Goal: Find contact information: Find contact information

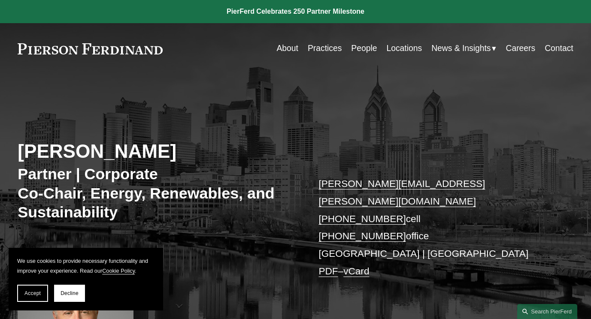
click at [267, 132] on div "Eric Pritchard Partner | Corporate Co-Chair, Energy, Renewables, and Sustainabi…" at bounding box center [295, 234] width 591 height 284
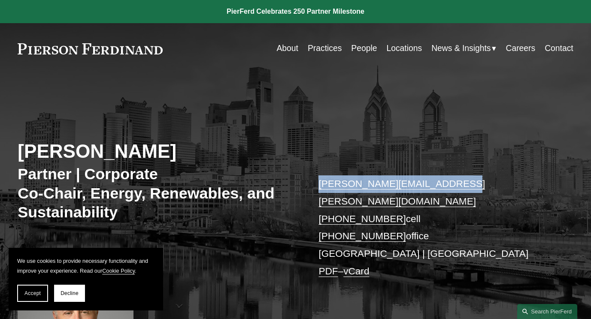
drag, startPoint x: 442, startPoint y: 185, endPoint x: 320, endPoint y: 186, distance: 121.9
click at [320, 186] on p "eric.pritchard@pierferd.com +1.215.514.8754 cell +1.267.627.1292 office Philade…" at bounding box center [433, 228] width 231 height 105
drag, startPoint x: 320, startPoint y: 186, endPoint x: 326, endPoint y: 185, distance: 6.1
copy link "eric.pritchard@pierferd.com"
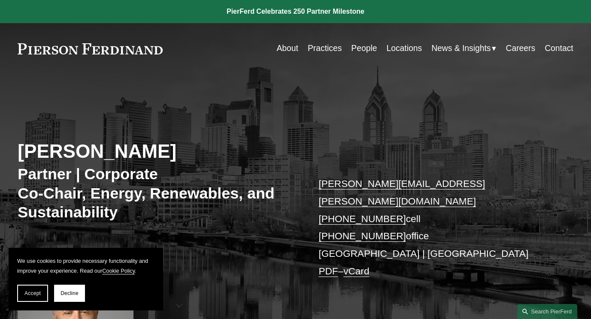
click at [236, 136] on div "Eric Pritchard Partner | Corporate Co-Chair, Energy, Renewables, and Sustainabi…" at bounding box center [295, 234] width 591 height 284
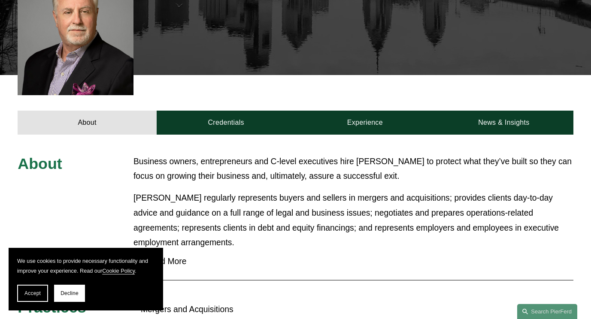
scroll to position [300, 0]
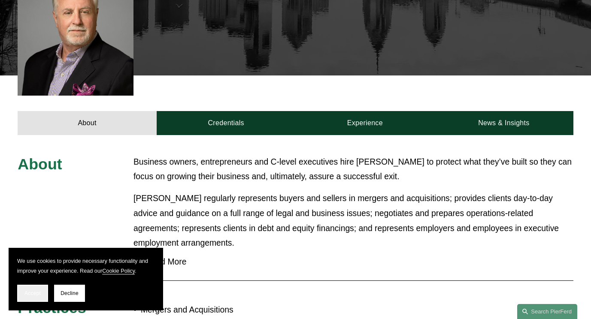
click at [33, 295] on span "Accept" at bounding box center [32, 294] width 16 height 6
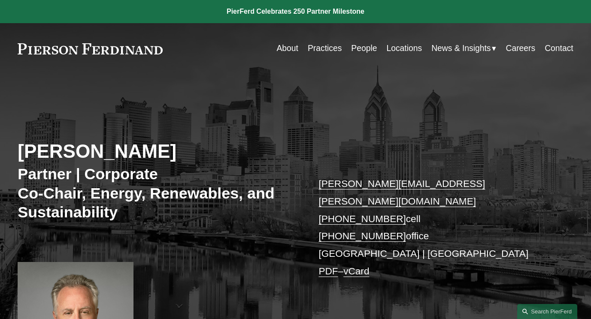
scroll to position [43, 0]
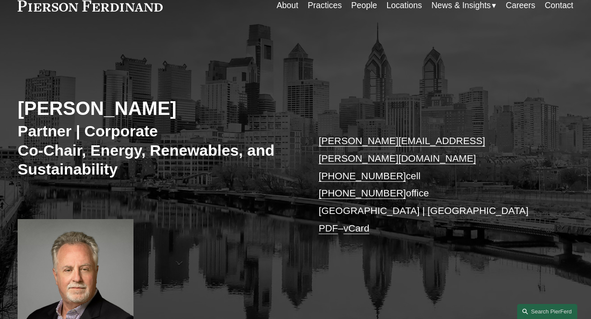
drag, startPoint x: 499, startPoint y: 215, endPoint x: 504, endPoint y: 212, distance: 6.2
click at [500, 215] on p "eric.pritchard@pierferd.com +1.215.514.8754 cell +1.267.627.1292 office Philade…" at bounding box center [433, 185] width 231 height 105
drag, startPoint x: 393, startPoint y: 180, endPoint x: 322, endPoint y: 180, distance: 70.8
click at [322, 180] on p "eric.pritchard@pierferd.com +1.215.514.8754 cell +1.267.627.1292 office Philade…" at bounding box center [433, 185] width 231 height 105
drag, startPoint x: 322, startPoint y: 180, endPoint x: 327, endPoint y: 178, distance: 5.8
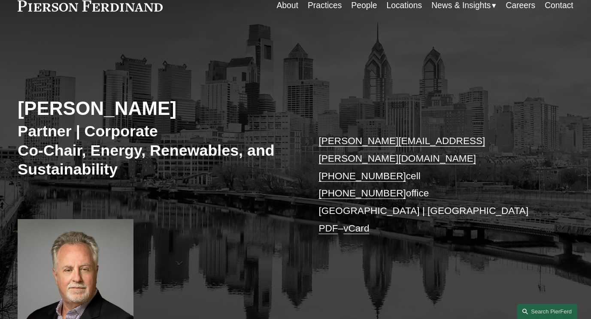
copy link "1.267.627.1292"
click at [412, 280] on div "Eric Pritchard Partner | Corporate Co-Chair, Energy, Renewables, and Sustainabi…" at bounding box center [295, 191] width 591 height 284
click at [412, 279] on div "Eric Pritchard Partner | Corporate Co-Chair, Energy, Renewables, and Sustainabi…" at bounding box center [295, 191] width 591 height 284
click at [411, 279] on div "Eric Pritchard Partner | Corporate Co-Chair, Energy, Renewables, and Sustainabi…" at bounding box center [295, 191] width 591 height 284
click at [365, 223] on link "vCard" at bounding box center [356, 228] width 26 height 11
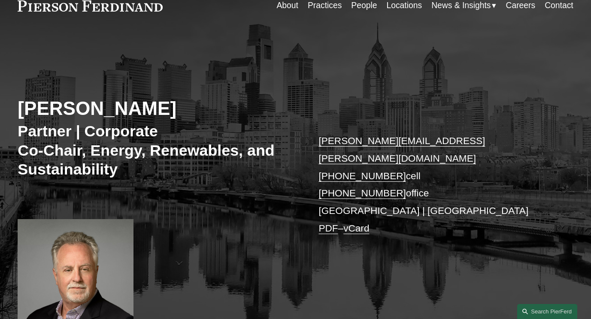
click at [498, 219] on p "eric.pritchard@pierferd.com +1.215.514.8754 cell +1.267.627.1292 office Philade…" at bounding box center [433, 185] width 231 height 105
click at [331, 223] on link "PDF" at bounding box center [327, 228] width 19 height 11
click at [494, 111] on div "Eric Pritchard Partner | Corporate Co-Chair, Energy, Renewables, and Sustainabi…" at bounding box center [295, 191] width 591 height 284
click at [532, 185] on p "eric.pritchard@pierferd.com +1.215.514.8754 cell +1.267.627.1292 office Philade…" at bounding box center [433, 185] width 231 height 105
click at [475, 215] on p "eric.pritchard@pierferd.com +1.215.514.8754 cell +1.267.627.1292 office Philade…" at bounding box center [433, 185] width 231 height 105
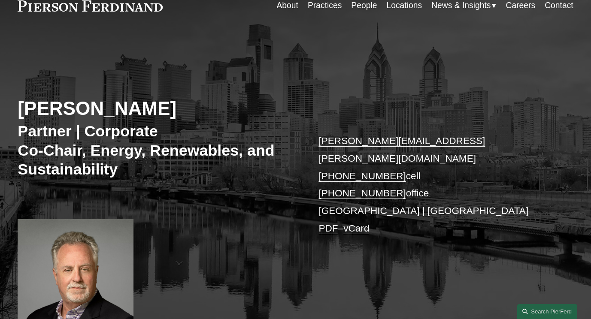
click at [295, 94] on div "Eric Pritchard Partner | Corporate Co-Chair, Energy, Renewables, and Sustainabi…" at bounding box center [295, 191] width 591 height 284
click at [527, 179] on p "eric.pritchard@pierferd.com +1.215.514.8754 cell +1.267.627.1292 office Philade…" at bounding box center [433, 185] width 231 height 105
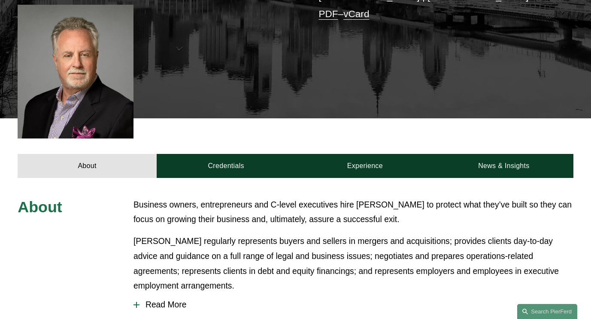
scroll to position [0, 0]
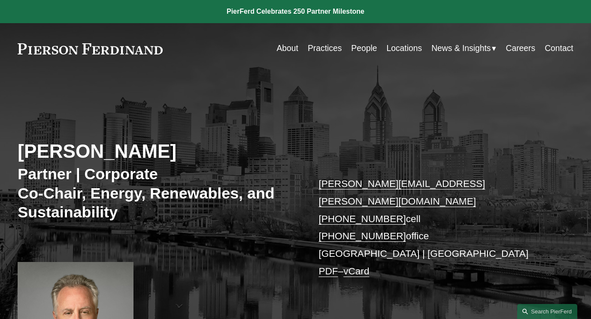
drag, startPoint x: 344, startPoint y: 238, endPoint x: 363, endPoint y: 236, distance: 19.4
click at [344, 238] on p "eric.pritchard@pierferd.com +1.215.514.8754 cell +1.267.627.1292 office Philade…" at bounding box center [433, 228] width 231 height 105
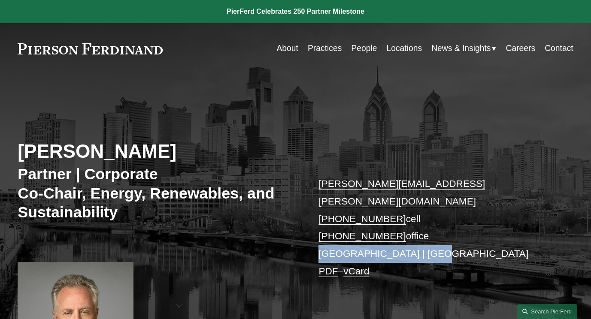
drag, startPoint x: 437, startPoint y: 238, endPoint x: 317, endPoint y: 236, distance: 119.7
click at [317, 236] on div "Eric Pritchard Partner | Corporate Co-Chair, Energy, Renewables, and Sustainabi…" at bounding box center [295, 234] width 591 height 284
drag, startPoint x: 317, startPoint y: 236, endPoint x: 330, endPoint y: 238, distance: 12.6
copy p "Philadelphia | Princeton"
click at [479, 202] on p "eric.pritchard@pierferd.com +1.215.514.8754 cell +1.267.627.1292 office Philade…" at bounding box center [433, 228] width 231 height 105
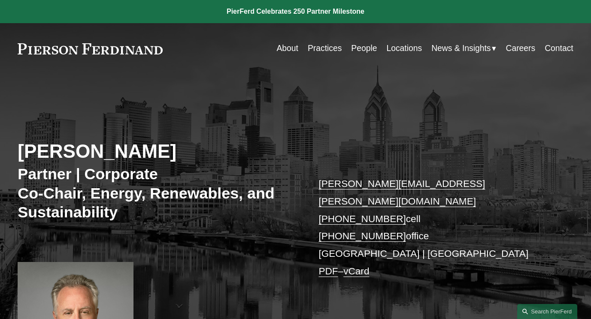
click at [409, 47] on link "Locations" at bounding box center [404, 48] width 36 height 17
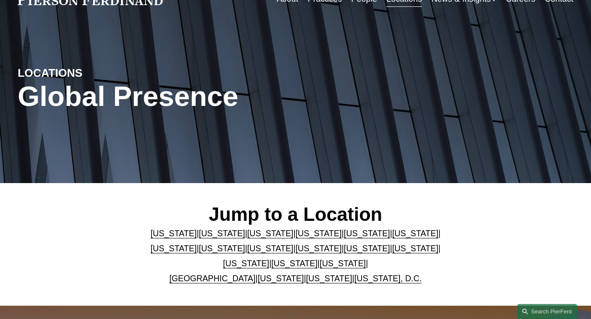
scroll to position [172, 0]
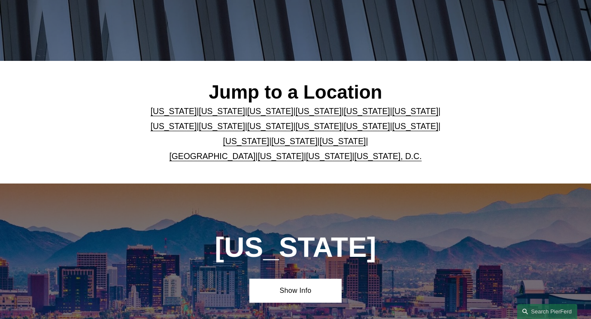
click at [286, 144] on link "[US_STATE]" at bounding box center [294, 141] width 46 height 9
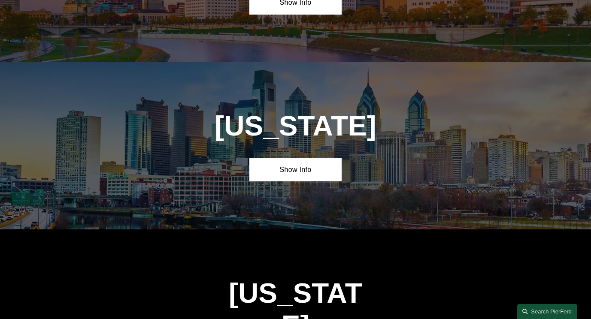
scroll to position [2554, 0]
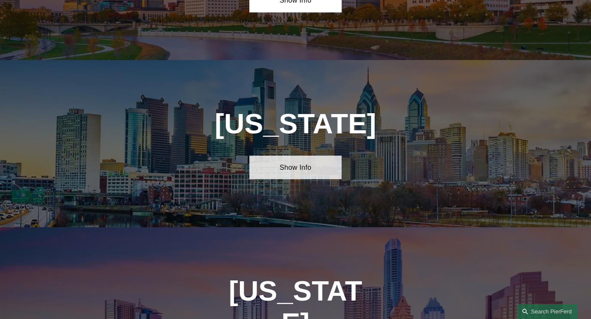
click at [287, 156] on link "Show Info" at bounding box center [295, 168] width 93 height 24
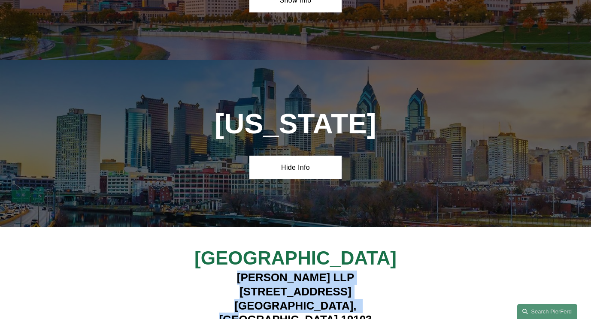
drag, startPoint x: 378, startPoint y: 254, endPoint x: 229, endPoint y: 213, distance: 154.8
click at [229, 271] on div "[PERSON_NAME] LLP [STREET_ADDRESS]" at bounding box center [295, 299] width 231 height 57
drag, startPoint x: 229, startPoint y: 213, endPoint x: 290, endPoint y: 229, distance: 63.3
copy h4 "[PERSON_NAME] LLP [STREET_ADDRESS]"
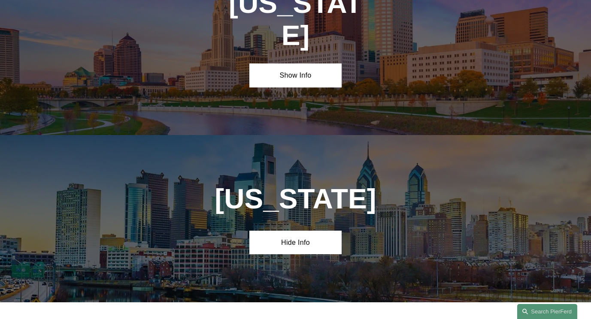
scroll to position [2426, 0]
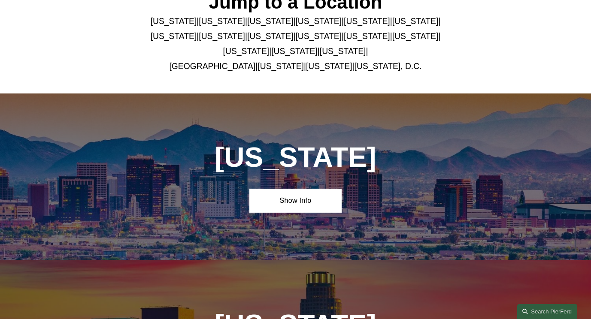
scroll to position [172, 0]
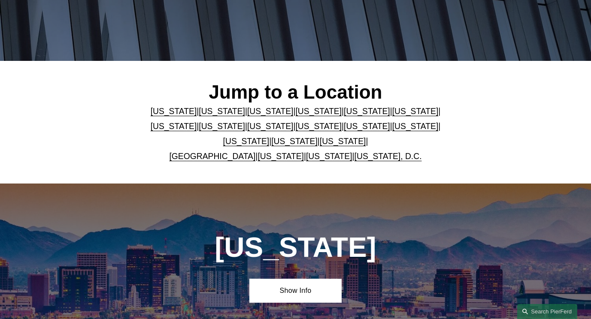
click at [296, 128] on link "[US_STATE]" at bounding box center [319, 126] width 46 height 9
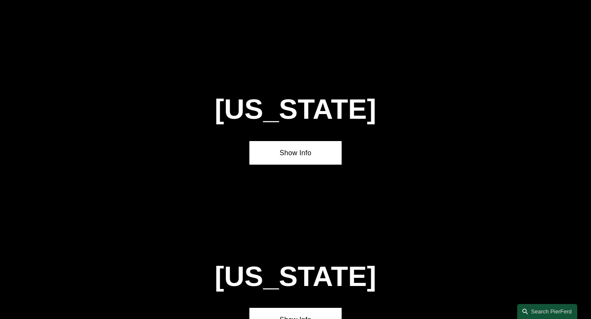
scroll to position [1878, 0]
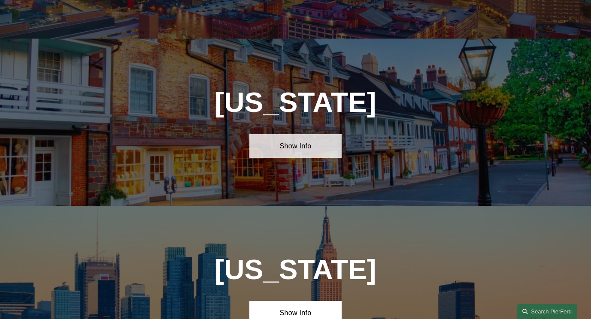
click at [310, 134] on link "Show Info" at bounding box center [295, 146] width 93 height 24
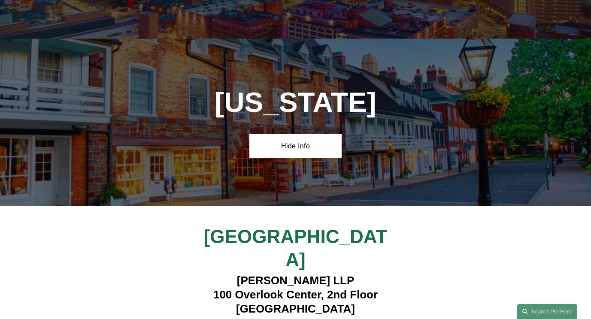
drag, startPoint x: 370, startPoint y: 257, endPoint x: 237, endPoint y: 218, distance: 139.1
click at [237, 274] on h4 "[PERSON_NAME] LLP [STREET_ADDRESS]" at bounding box center [295, 295] width 231 height 42
drag, startPoint x: 237, startPoint y: 218, endPoint x: 243, endPoint y: 219, distance: 6.5
copy h4 "[PERSON_NAME] LLP [STREET_ADDRESS]"
